Goal: Information Seeking & Learning: Learn about a topic

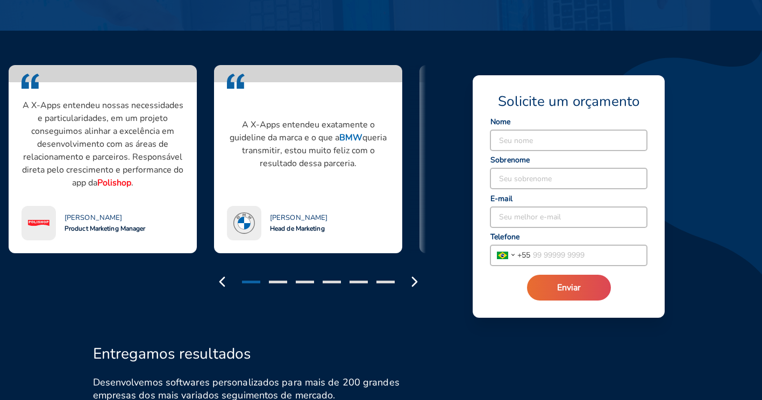
scroll to position [967, 0]
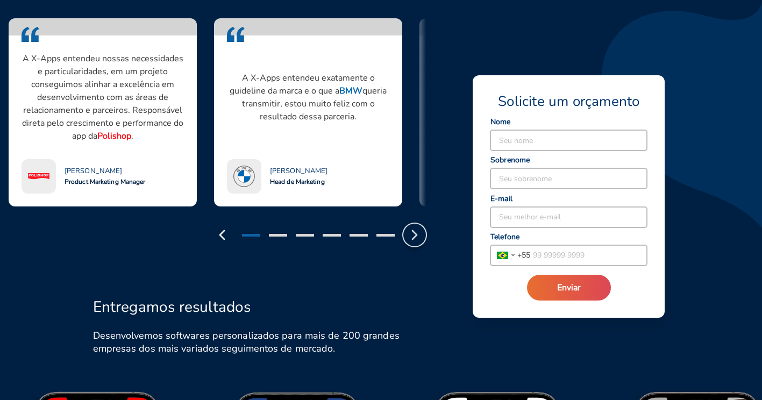
click at [414, 238] on polyline "button" at bounding box center [414, 235] width 4 height 9
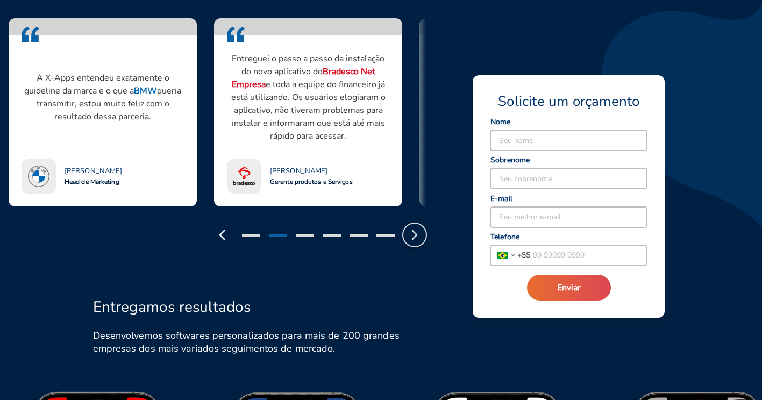
click at [414, 238] on polyline "button" at bounding box center [414, 235] width 4 height 9
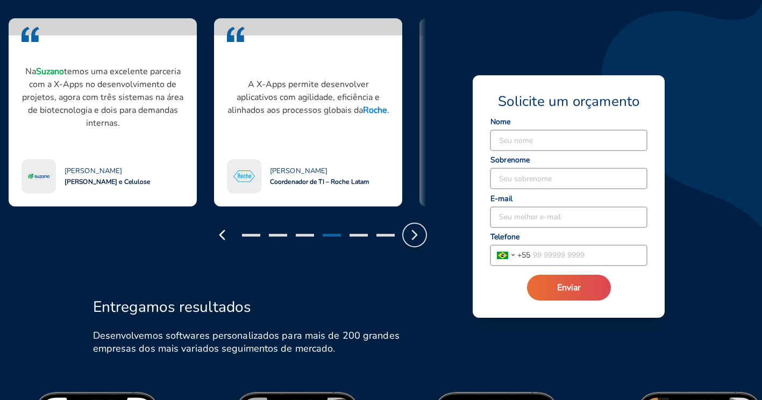
click at [414, 237] on polyline "button" at bounding box center [414, 235] width 4 height 9
click at [415, 234] on polyline "button" at bounding box center [414, 235] width 4 height 9
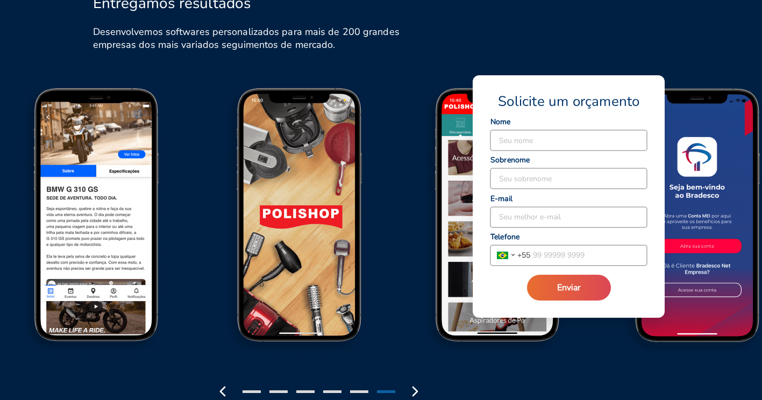
scroll to position [1290, 0]
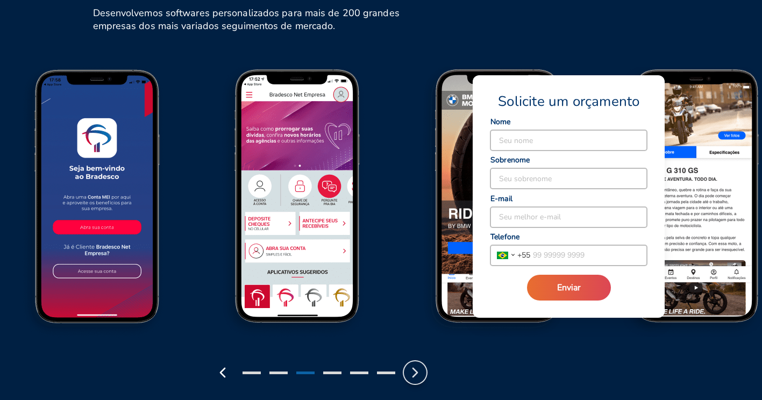
click at [417, 369] on icon "button" at bounding box center [414, 372] width 17 height 17
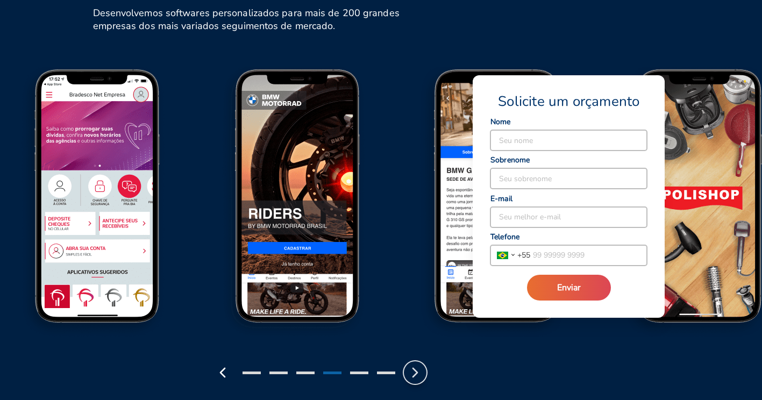
click at [417, 369] on icon "button" at bounding box center [414, 372] width 17 height 17
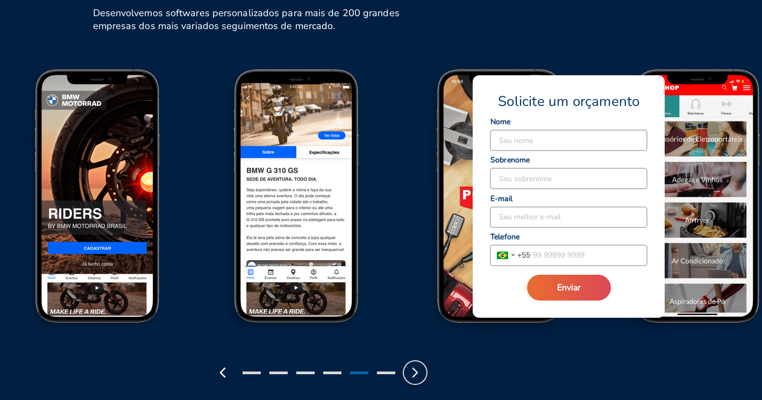
click at [417, 369] on icon "button" at bounding box center [414, 372] width 17 height 17
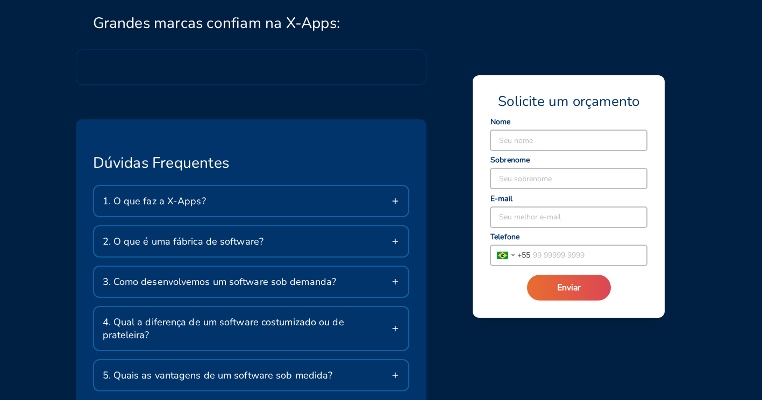
scroll to position [1774, 0]
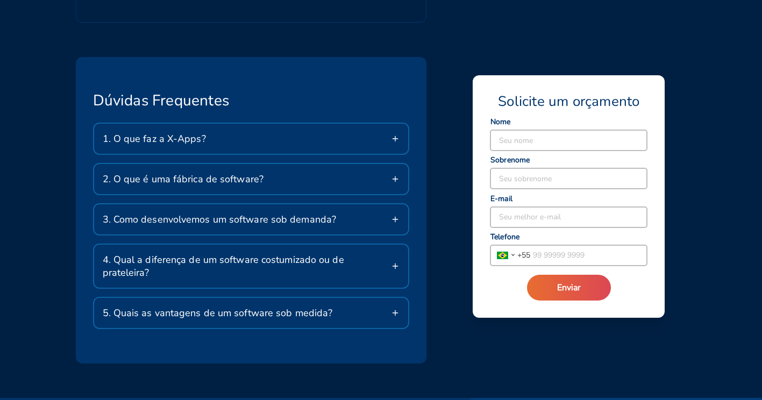
click at [334, 184] on div "2. O que é uma fábrica de software?" at bounding box center [251, 179] width 314 height 30
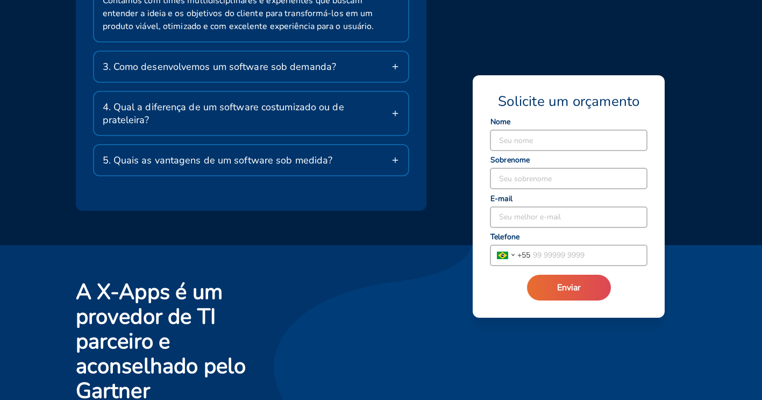
scroll to position [1993, 0]
